Goal: Navigation & Orientation: Go to known website

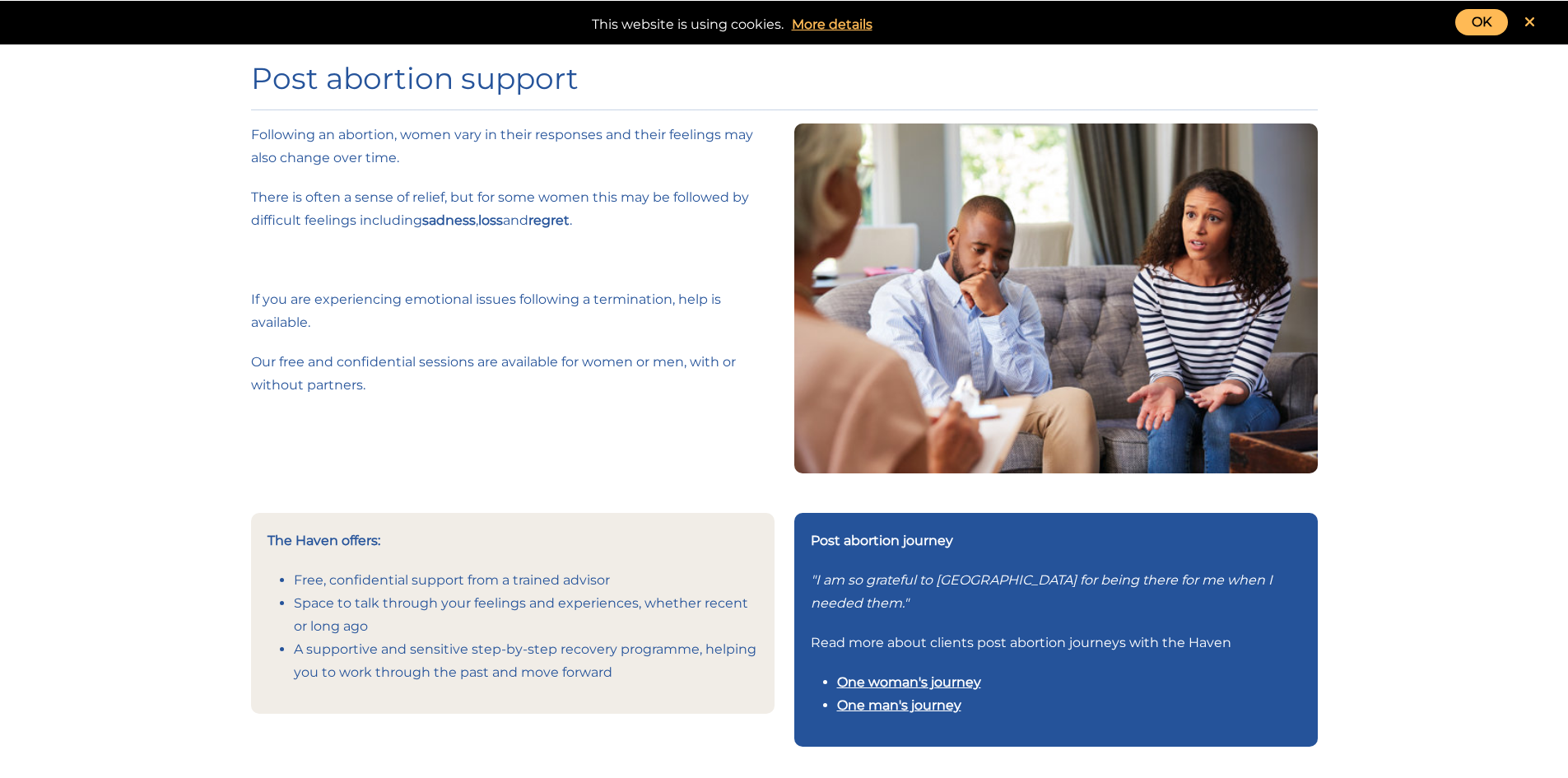
click at [1468, 13] on link "OK" at bounding box center [1481, 22] width 52 height 26
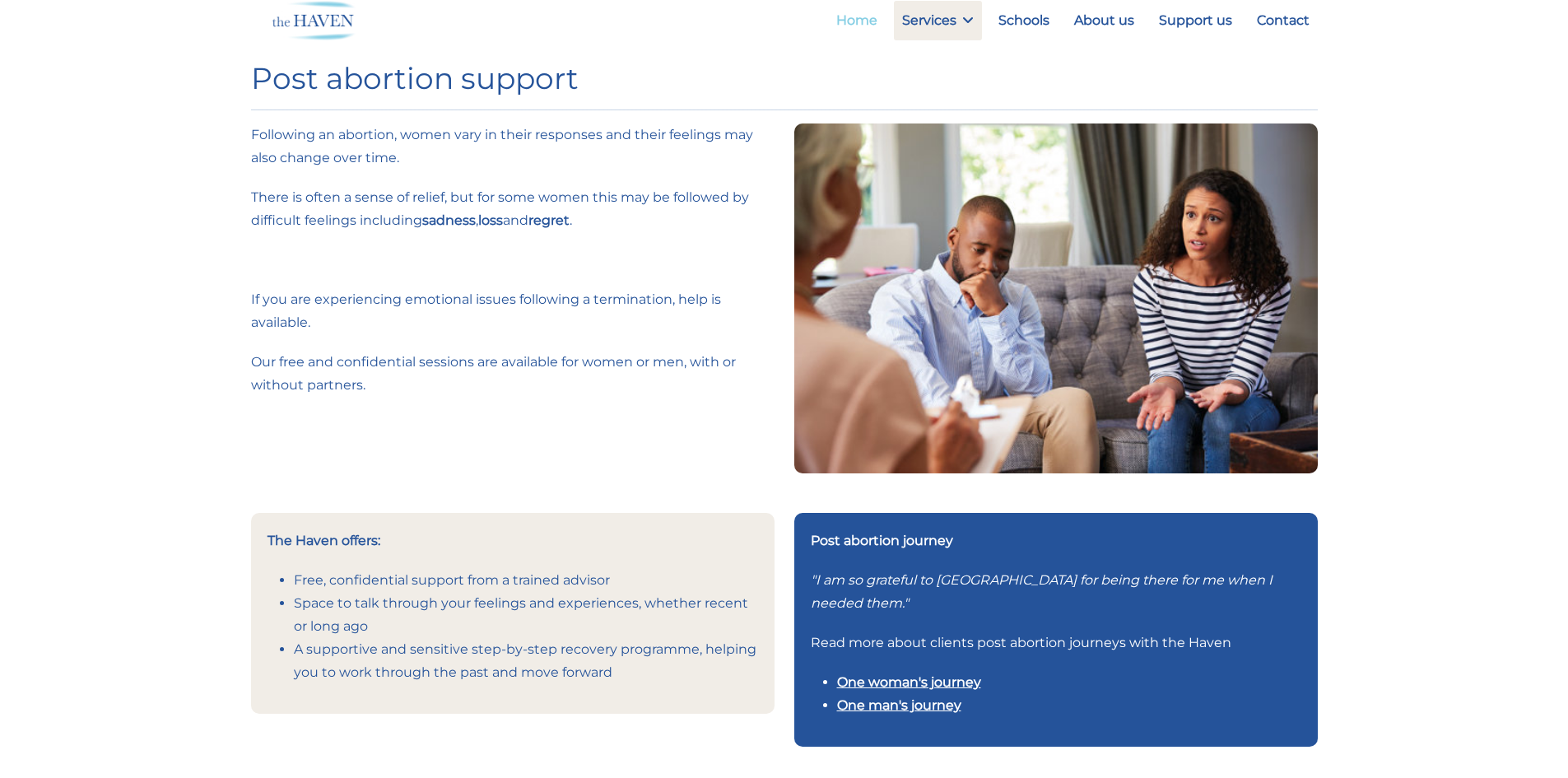
click at [859, 17] on link "Home" at bounding box center [857, 20] width 58 height 39
click at [847, 26] on link "Home" at bounding box center [857, 20] width 58 height 39
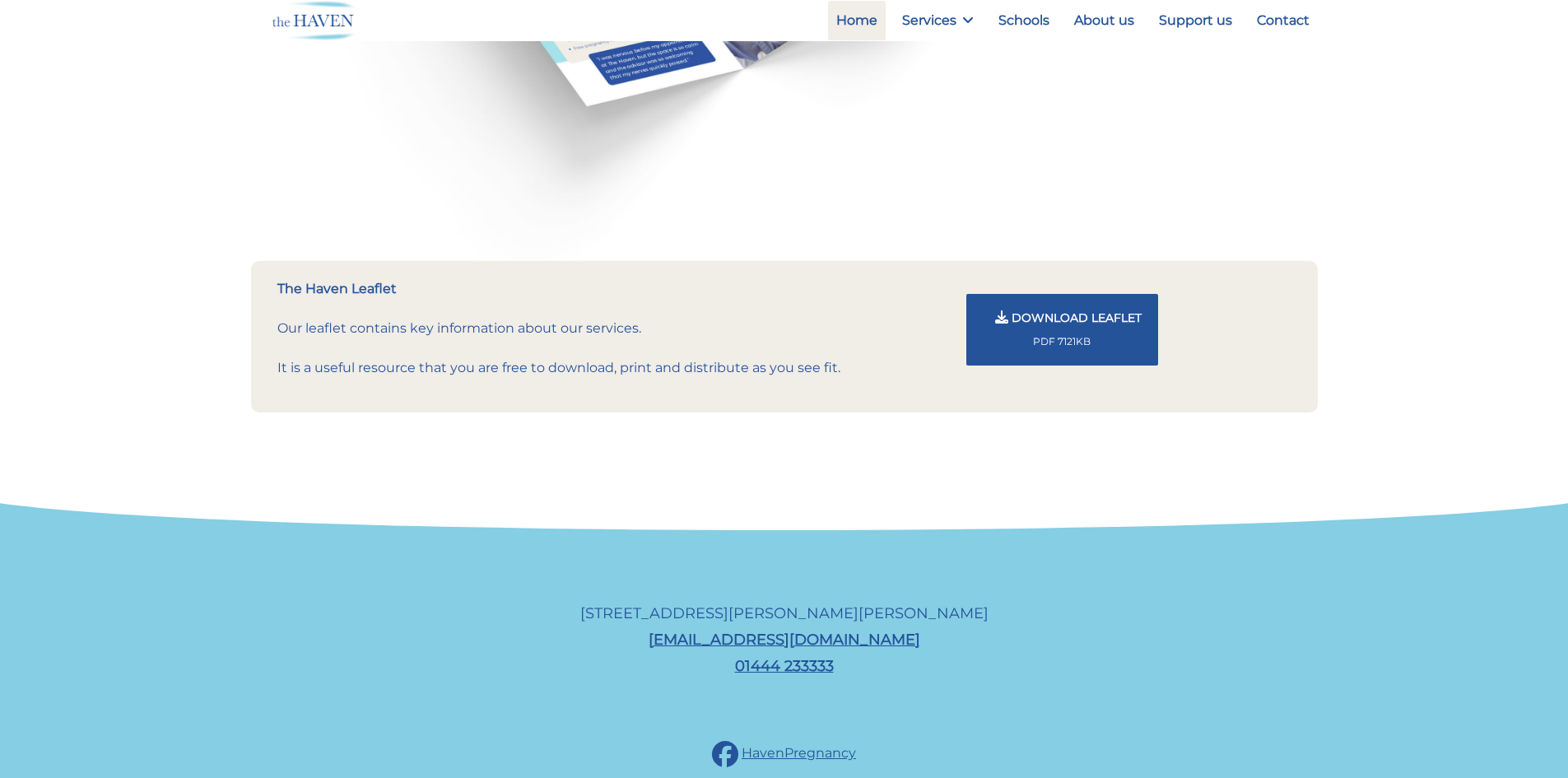
scroll to position [1804, 0]
